Goal: Task Accomplishment & Management: Complete application form

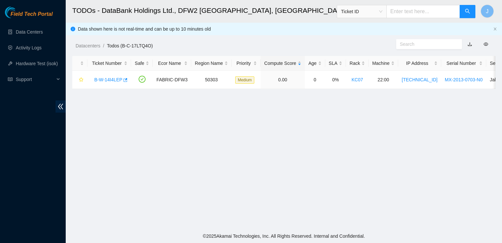
scroll to position [166, 0]
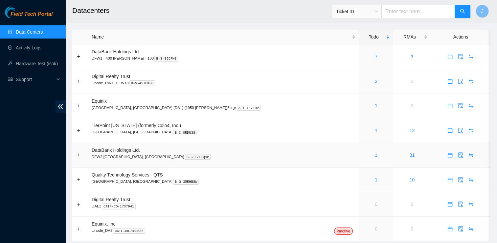
click at [375, 154] on link "1" at bounding box center [376, 154] width 3 height 5
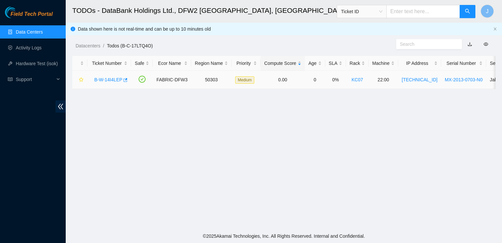
click at [104, 81] on link "B-W-14I4LEP" at bounding box center [108, 79] width 28 height 5
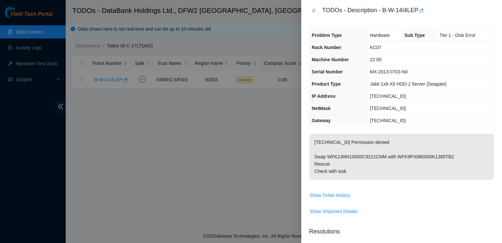
click at [368, 157] on p "[TECHNICAL_ID] Permission denied Swap WFK2JMN10000C9221CMM with WFK9PX8B0000K13…" at bounding box center [402, 156] width 184 height 46
drag, startPoint x: 383, startPoint y: 11, endPoint x: 417, endPoint y: 8, distance: 33.9
click at [417, 8] on div "TODOs - Description - B-W-14I4LEP" at bounding box center [409, 10] width 172 height 11
copy div "B-W-14I4LEP"
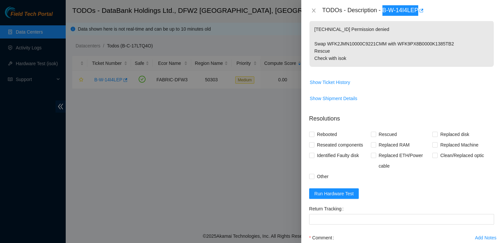
scroll to position [114, 0]
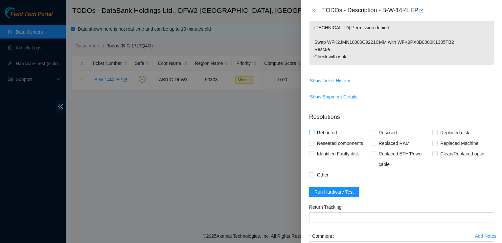
click at [325, 132] on span "Rebooted" at bounding box center [327, 132] width 25 height 11
click at [314, 132] on input "Rebooted" at bounding box center [311, 132] width 5 height 5
checkbox input "true"
click at [379, 132] on span "Rescued" at bounding box center [387, 132] width 23 height 11
click at [376, 132] on input "Rescued" at bounding box center [373, 132] width 5 height 5
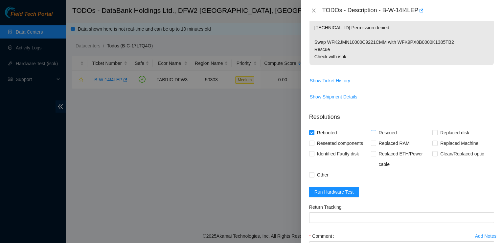
checkbox input "true"
click at [313, 173] on input "Other" at bounding box center [311, 174] width 5 height 5
click at [317, 175] on span "Other" at bounding box center [323, 174] width 17 height 11
click at [314, 175] on input "Other" at bounding box center [311, 174] width 5 height 5
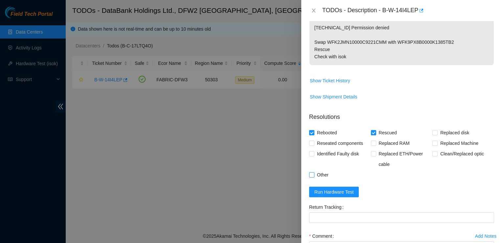
checkbox input "true"
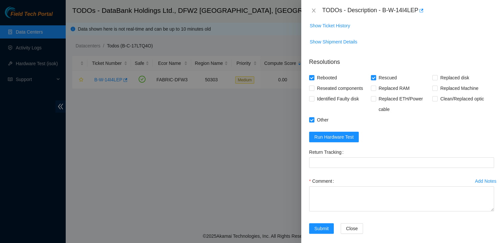
scroll to position [169, 0]
click at [346, 140] on button "Run Hardware Test" at bounding box center [334, 137] width 50 height 11
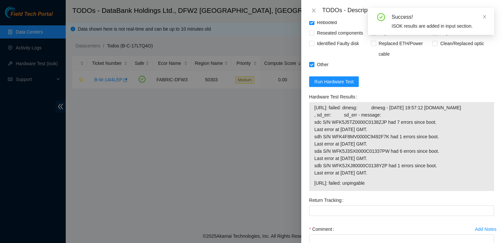
scroll to position [0, 0]
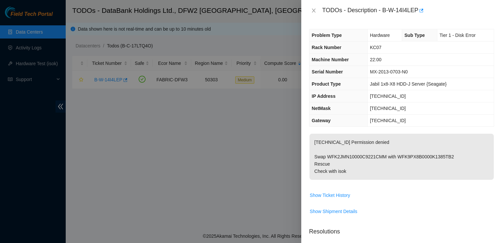
click at [11, 50] on div at bounding box center [251, 121] width 502 height 243
click at [316, 12] on icon "close" at bounding box center [313, 10] width 5 height 5
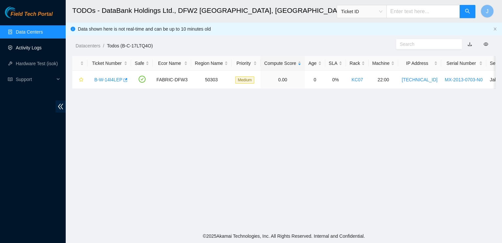
click at [29, 46] on link "Activity Logs" at bounding box center [29, 47] width 26 height 5
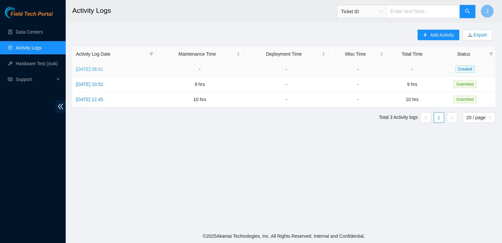
click at [99, 70] on link "[DATE] 08:41" at bounding box center [89, 68] width 27 height 5
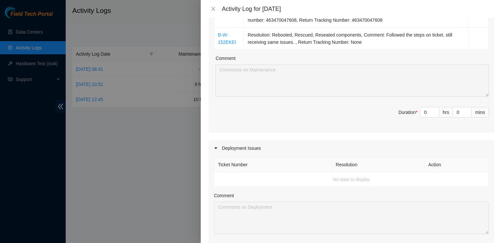
scroll to position [402, 0]
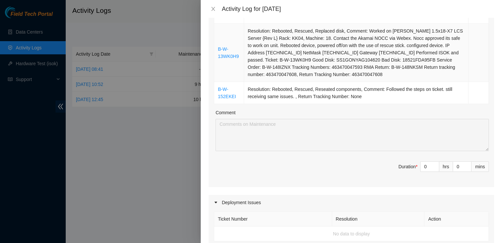
scroll to position [360, 0]
click at [211, 9] on icon "close" at bounding box center [213, 8] width 5 height 5
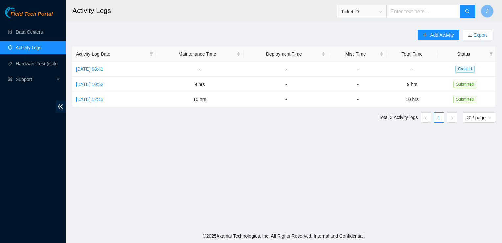
click at [28, 48] on link "Activity Logs" at bounding box center [29, 47] width 26 height 5
click at [99, 70] on link "[DATE] 08:41" at bounding box center [89, 68] width 27 height 5
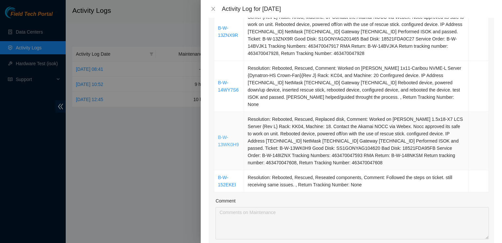
scroll to position [275, 0]
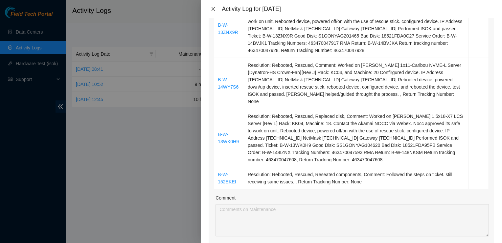
click at [213, 9] on icon "close" at bounding box center [214, 9] width 4 height 4
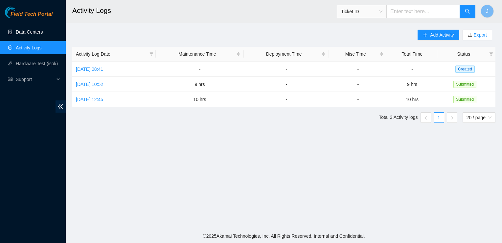
click at [30, 35] on link "Data Centers" at bounding box center [29, 31] width 27 height 5
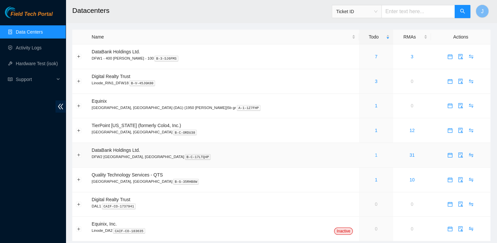
click at [375, 155] on link "1" at bounding box center [376, 154] width 3 height 5
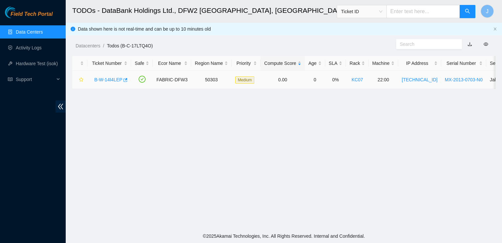
click at [100, 80] on link "B-W-14I4LEP" at bounding box center [108, 79] width 28 height 5
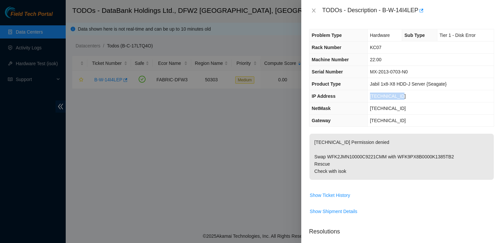
drag, startPoint x: 401, startPoint y: 96, endPoint x: 371, endPoint y: 97, distance: 29.9
click at [371, 97] on td "[TECHNICAL_ID]" at bounding box center [431, 96] width 127 height 12
copy span "[TECHNICAL_ID]"
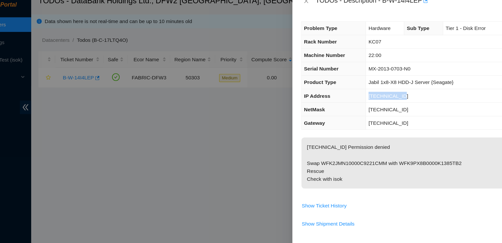
drag, startPoint x: 409, startPoint y: 110, endPoint x: 370, endPoint y: 109, distance: 39.2
click at [370, 109] on td "[TECHNICAL_ID]" at bounding box center [431, 108] width 127 height 12
copy span "[TECHNICAL_ID]"
drag, startPoint x: 399, startPoint y: 121, endPoint x: 370, endPoint y: 119, distance: 29.0
click at [370, 119] on td "[TECHNICAL_ID]" at bounding box center [431, 120] width 127 height 12
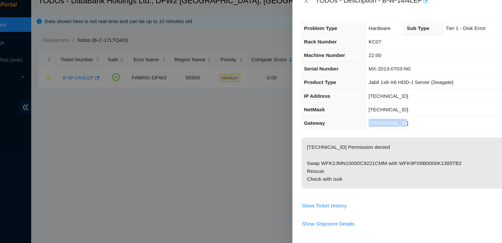
copy span "[TECHNICAL_ID]"
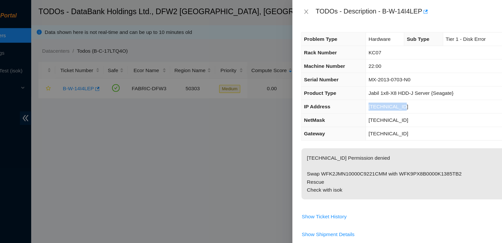
drag, startPoint x: 400, startPoint y: 94, endPoint x: 369, endPoint y: 97, distance: 31.1
click at [369, 97] on td "[TECHNICAL_ID]" at bounding box center [431, 96] width 127 height 12
copy span "[TECHNICAL_ID]"
drag, startPoint x: 411, startPoint y: 105, endPoint x: 370, endPoint y: 108, distance: 41.2
click at [370, 108] on td "[TECHNICAL_ID]" at bounding box center [431, 108] width 127 height 12
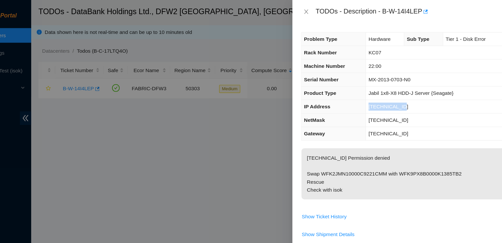
copy span "[TECHNICAL_ID]"
drag, startPoint x: 407, startPoint y: 121, endPoint x: 367, endPoint y: 122, distance: 39.5
click at [368, 122] on td "[TECHNICAL_ID]" at bounding box center [431, 120] width 127 height 12
drag, startPoint x: 416, startPoint y: 69, endPoint x: 367, endPoint y: 76, distance: 48.8
click at [368, 76] on td "MX-2013-0703-N0" at bounding box center [431, 72] width 127 height 12
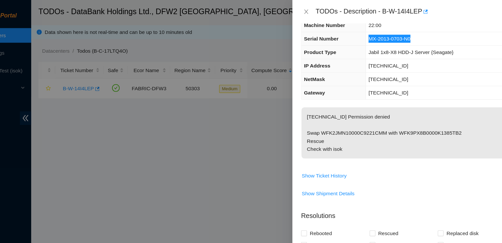
scroll to position [49, 0]
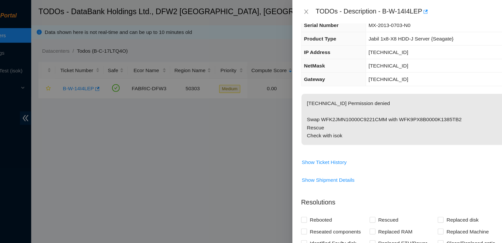
click at [402, 119] on p "[TECHNICAL_ID] Permission denied Swap WFK2JMN10000C9221CMM with WFK9PX8B0000K13…" at bounding box center [402, 108] width 184 height 46
click at [317, 196] on span "Rebooted" at bounding box center [327, 198] width 25 height 11
click at [314, 196] on input "Rebooted" at bounding box center [311, 197] width 5 height 5
checkbox input "true"
click at [373, 195] on input "Rescued" at bounding box center [373, 197] width 5 height 5
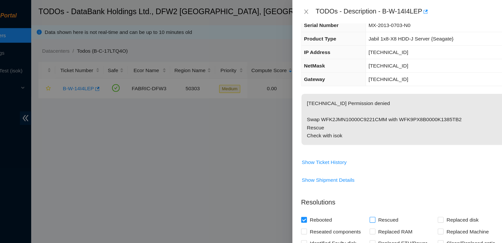
checkbox input "true"
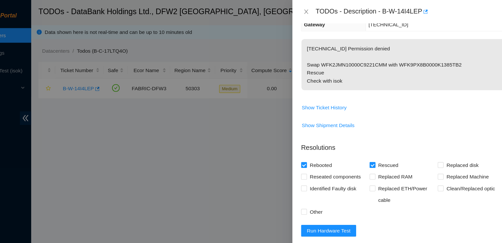
scroll to position [99, 0]
click at [327, 157] on span "Reseated components" at bounding box center [340, 159] width 51 height 11
click at [314, 157] on input "Reseated components" at bounding box center [311, 158] width 5 height 5
checkbox input "true"
click at [340, 207] on span "Run Hardware Test" at bounding box center [334, 207] width 39 height 7
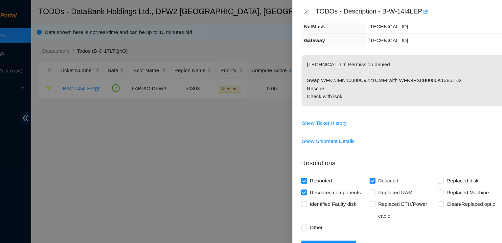
scroll to position [193, 0]
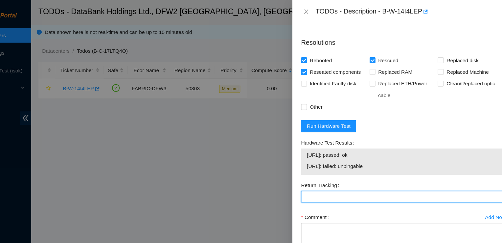
click at [336, 177] on Tracking "Return Tracking" at bounding box center [401, 177] width 185 height 11
paste Tracking "Worked on B-W-14I4LEP Rack: KC07 Machine: 22:00 Rebooted system, Swapped disk, …"
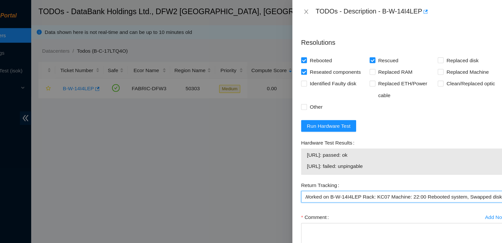
scroll to position [0, 0]
type Tracking "W"
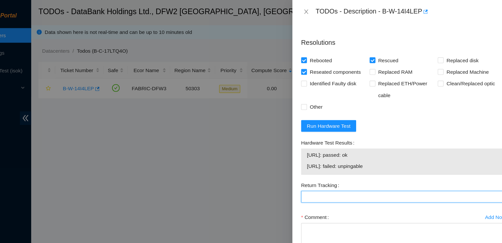
scroll to position [213, 0]
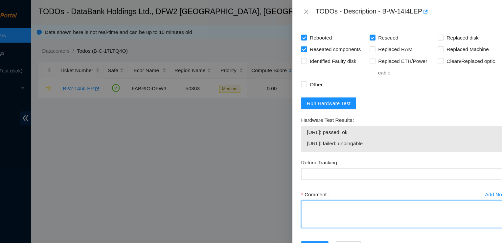
click at [328, 186] on textarea "Comment" at bounding box center [401, 193] width 185 height 25
paste textarea "Worked on B-W-14I4LEP Rack: KC07 Machine: 22:00 Rebooted system, Swapped disk, …"
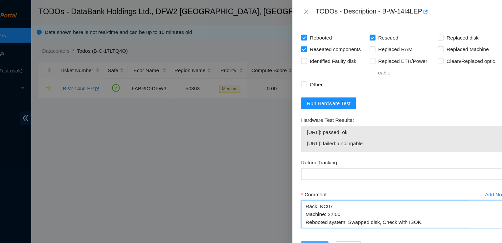
type textarea "Worked on B-W-14I4LEP Rack: KC07 Machine: 22:00 Rebooted system, Swapped disk, …"
click at [326, 217] on button "Submit" at bounding box center [321, 222] width 25 height 11
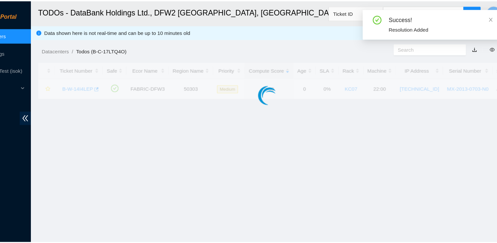
scroll to position [187, 0]
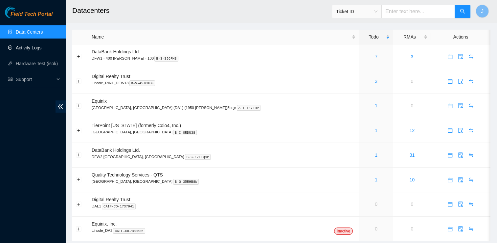
click at [38, 50] on link "Activity Logs" at bounding box center [29, 47] width 26 height 5
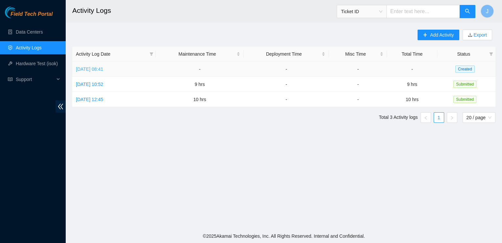
click at [103, 69] on link "Mon, 01 Sep 2025 08:41" at bounding box center [89, 68] width 27 height 5
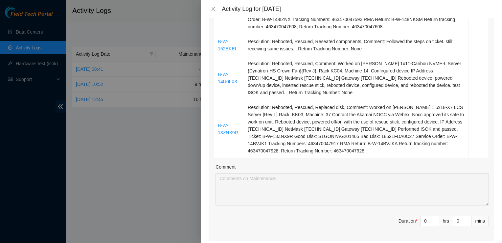
scroll to position [307, 0]
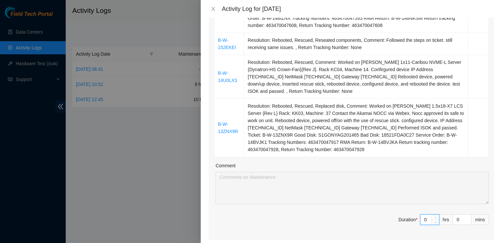
click at [423, 214] on input "0" at bounding box center [430, 219] width 18 height 10
type input "9"
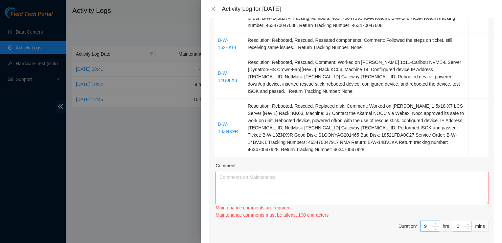
type input "9"
click at [459, 221] on input "0" at bounding box center [462, 226] width 18 height 10
type input "3"
type input "30"
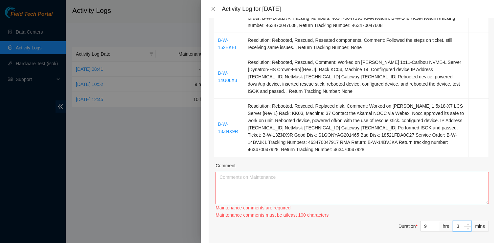
type input "30"
click at [262, 183] on textarea "Comment" at bounding box center [353, 188] width 274 height 32
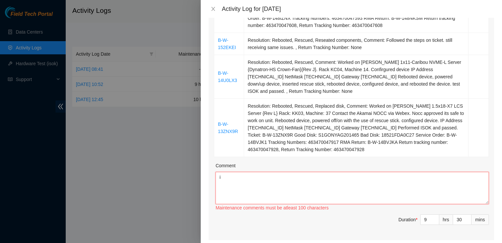
type textarea "i"
type textarea "I"
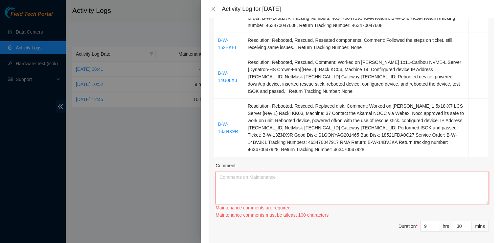
click at [229, 176] on textarea "Comment" at bounding box center [353, 188] width 274 height 32
click at [242, 172] on textarea "Comment" at bounding box center [353, 188] width 274 height 32
click at [283, 74] on td "Resolution: Rebooted, Rescued, Comment: Worked on [PERSON_NAME] 1x11-Caribou NV…" at bounding box center [356, 77] width 225 height 44
click at [182, 10] on div at bounding box center [251, 121] width 502 height 243
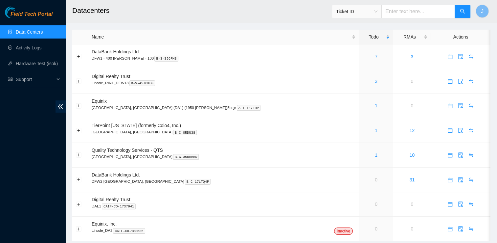
click at [47, 209] on div "Field Tech Portal Data Centers Activity Logs Hardware Test (isok) Support" at bounding box center [33, 125] width 66 height 236
